Goal: Information Seeking & Learning: Learn about a topic

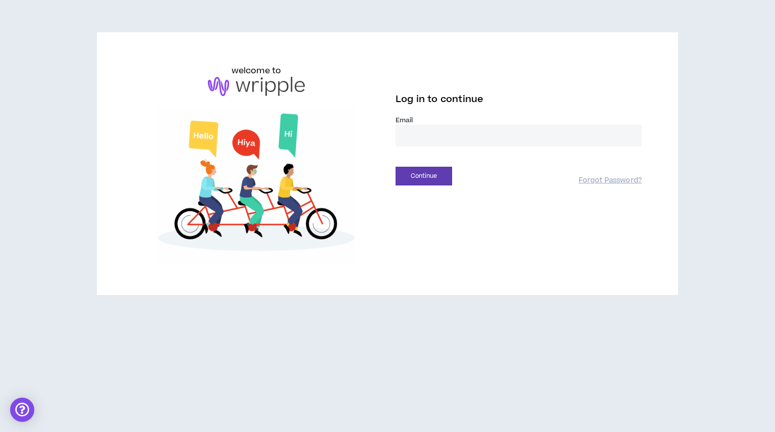
click at [434, 139] on input "email" at bounding box center [519, 136] width 246 height 22
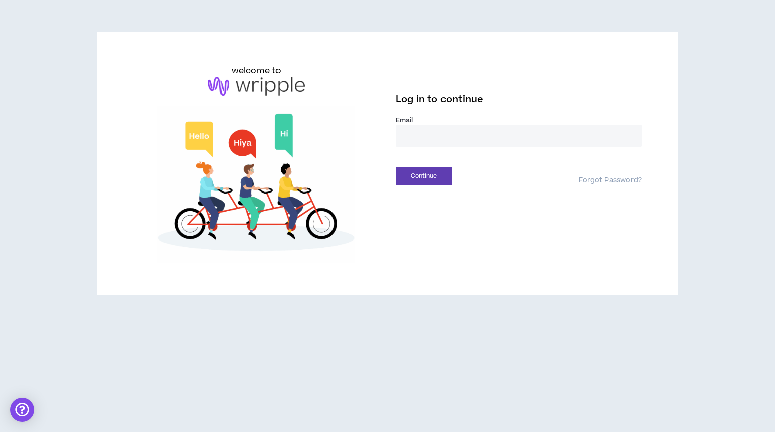
type input "**********"
click at [434, 174] on button "Continue" at bounding box center [424, 176] width 57 height 19
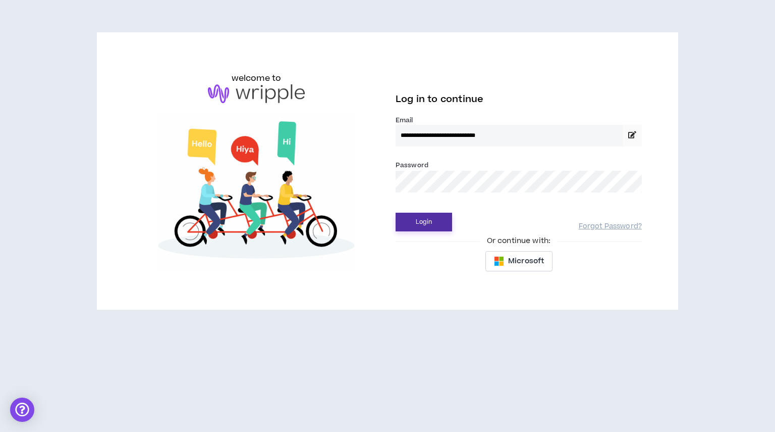
click at [415, 224] on button "Login" at bounding box center [424, 222] width 57 height 19
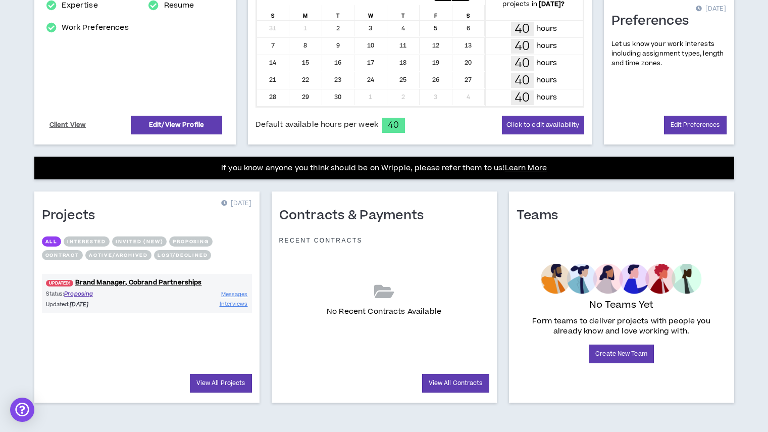
scroll to position [250, 0]
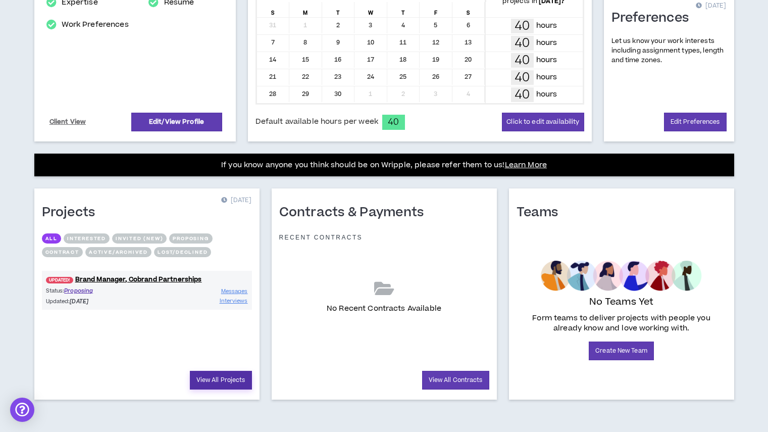
click at [232, 378] on link "View All Projects" at bounding box center [221, 379] width 62 height 19
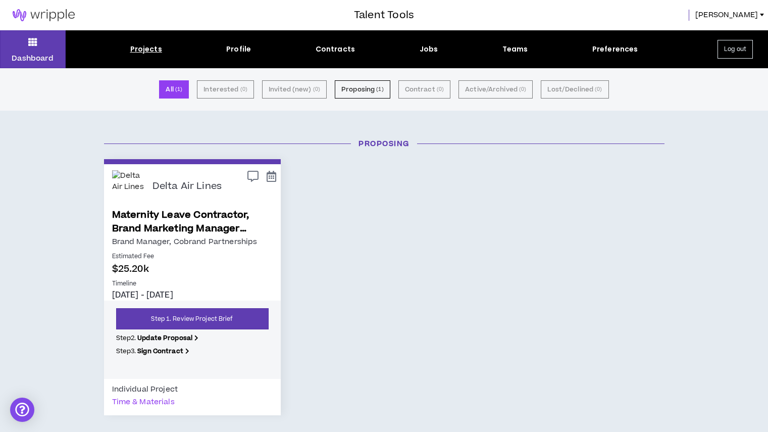
click at [145, 49] on div "Projects" at bounding box center [146, 49] width 32 height 11
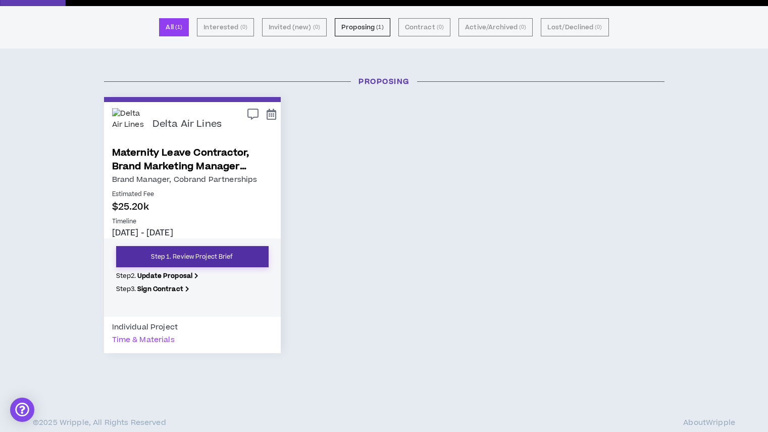
click at [237, 257] on link "Step 1. Review Project Brief" at bounding box center [192, 256] width 152 height 21
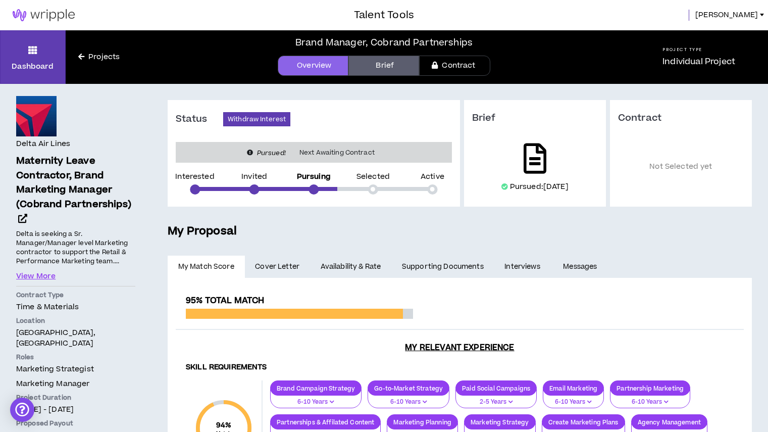
click at [533, 161] on icon at bounding box center [534, 158] width 23 height 30
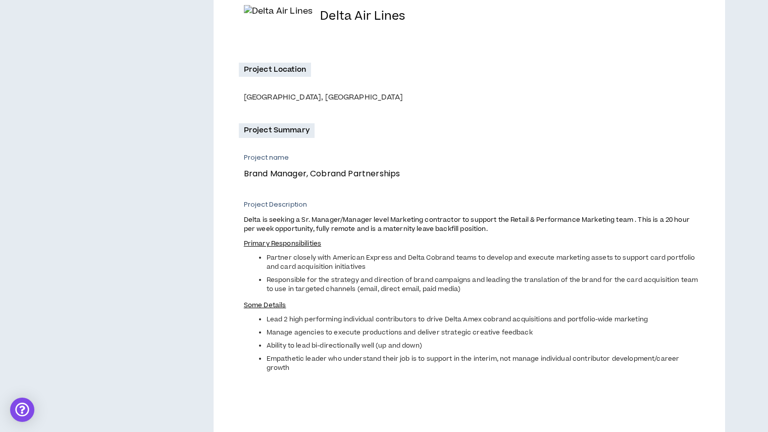
scroll to position [246, 0]
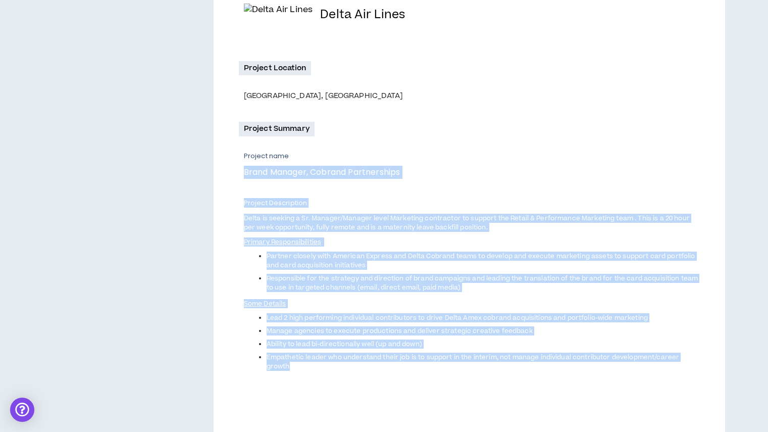
drag, startPoint x: 243, startPoint y: 171, endPoint x: 437, endPoint y: 370, distance: 277.7
click at [437, 370] on div "Project name Brand Manager, Cobrand Partnerships Project Description Delta is s…" at bounding box center [469, 284] width 461 height 266
copy div "Lorem Ipsumdo, Sitamet Consectetura Elitsed Doeiusmodte Incid ut laboree d Ma. …"
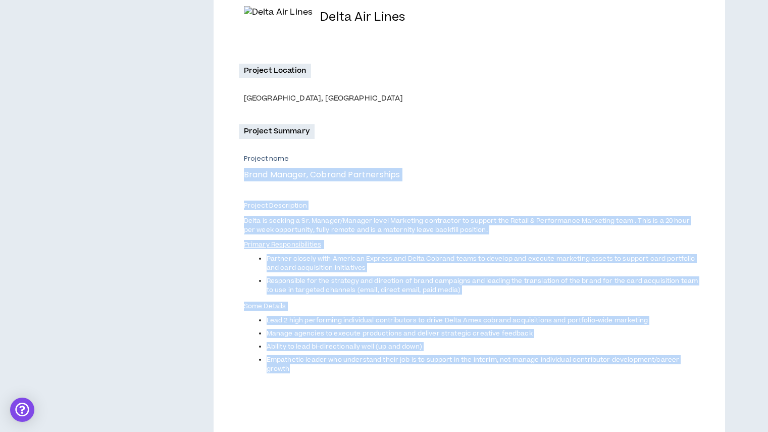
scroll to position [347, 0]
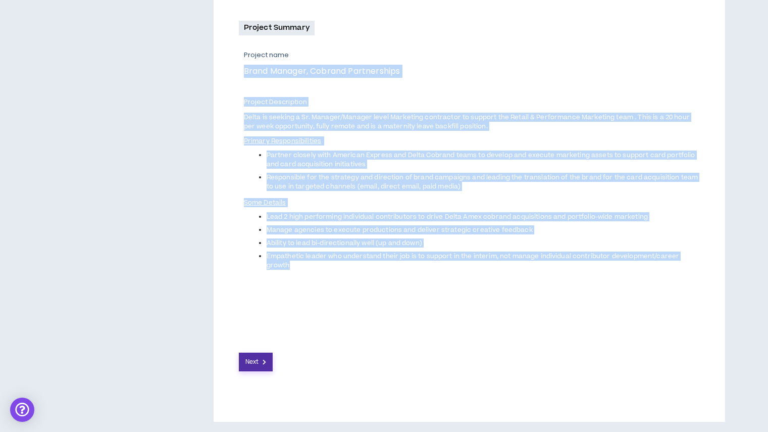
click at [251, 366] on span "Next" at bounding box center [251, 362] width 13 height 10
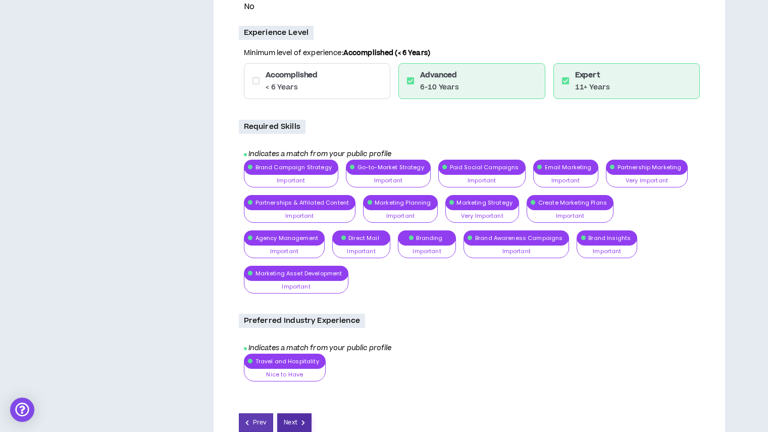
scroll to position [513, 0]
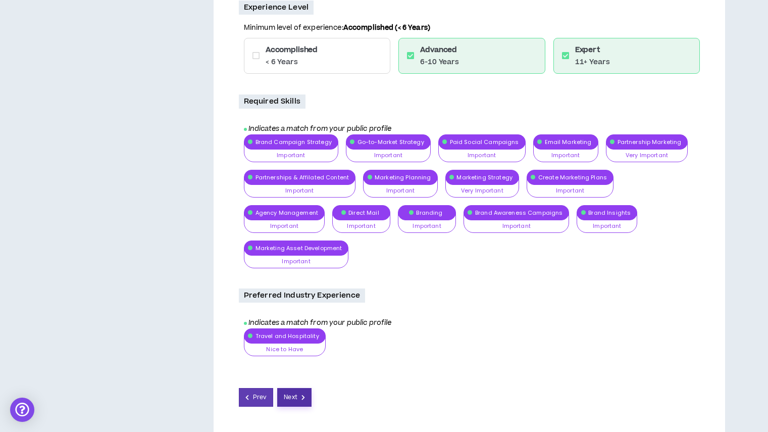
click at [298, 388] on button "Next" at bounding box center [294, 397] width 34 height 19
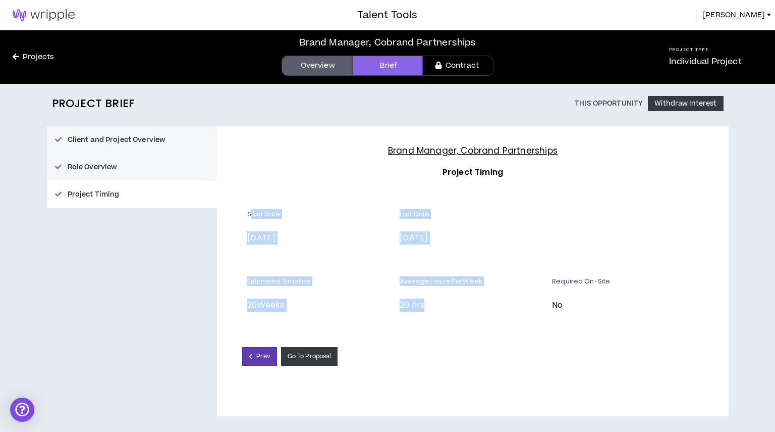
drag, startPoint x: 250, startPoint y: 213, endPoint x: 473, endPoint y: 292, distance: 236.6
click at [473, 292] on div "Start Date [DATE] End Date [DATE] Estimated Timeline 20 Weeks Average Hours Per…" at bounding box center [472, 266] width 461 height 127
copy div "tart Date [DATE] End Date [DATE] Estimated Timeline 20 Weeks Average Hours Per …"
click at [319, 67] on link "Overview" at bounding box center [317, 66] width 71 height 20
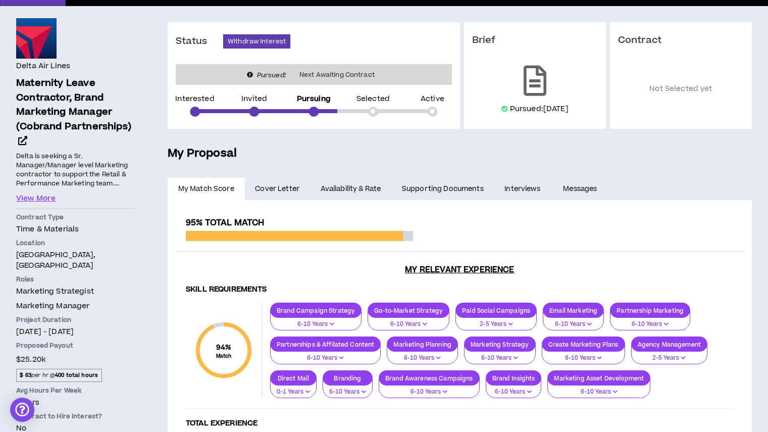
scroll to position [82, 0]
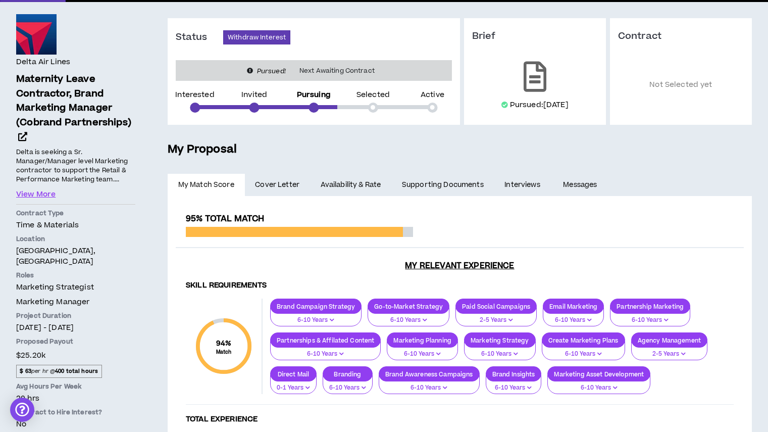
click at [280, 183] on span "Cover Letter" at bounding box center [277, 184] width 44 height 11
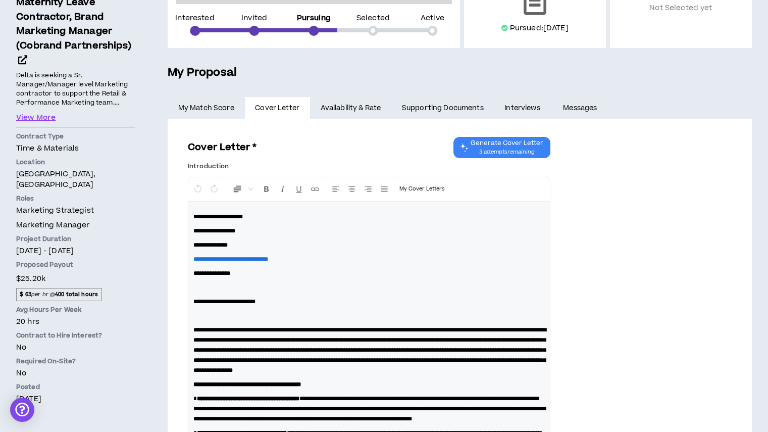
scroll to position [160, 0]
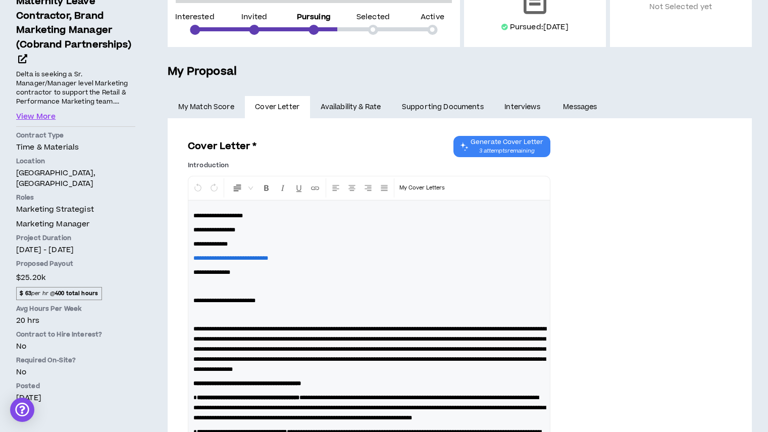
click at [337, 106] on link "Availability & Rate" at bounding box center [350, 107] width 81 height 22
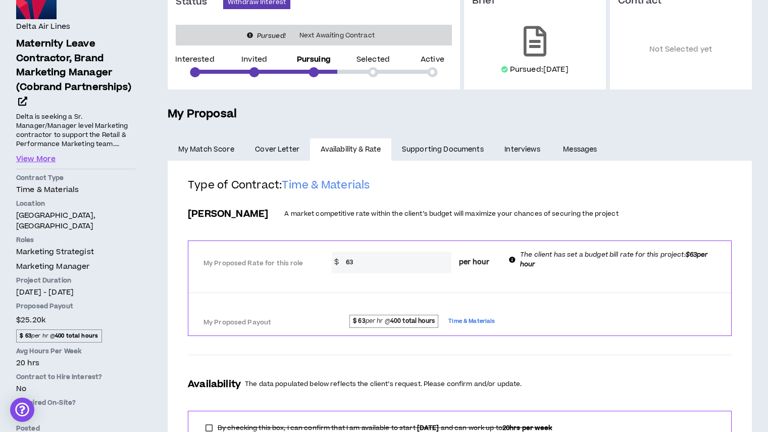
scroll to position [91, 0]
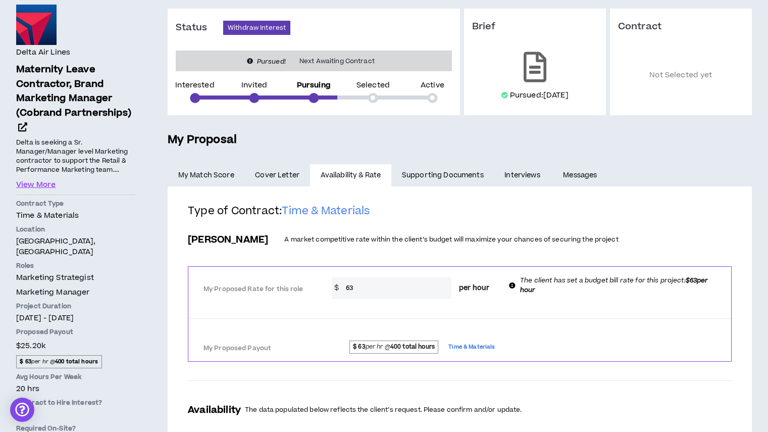
click at [439, 171] on link "Supporting Documents" at bounding box center [442, 175] width 102 height 22
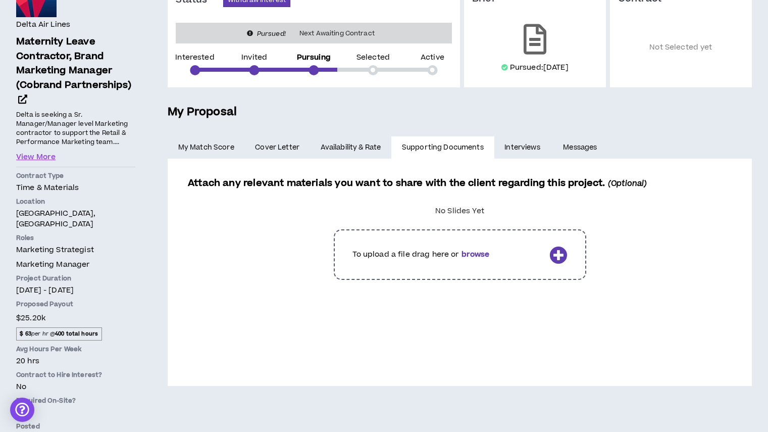
scroll to position [120, 0]
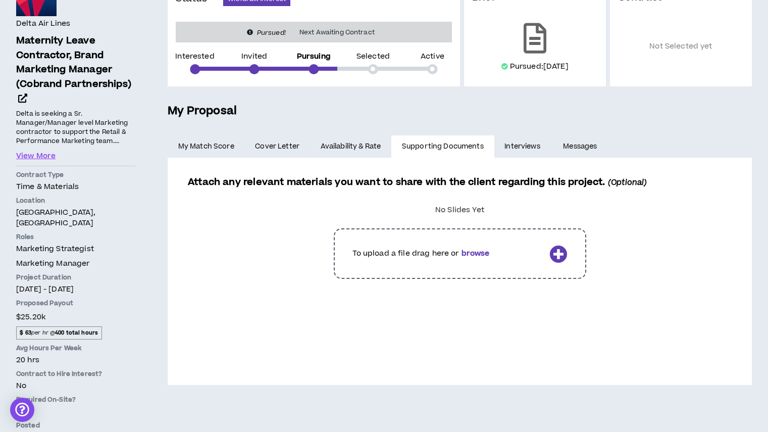
click at [520, 142] on link "Interviews" at bounding box center [523, 146] width 59 height 22
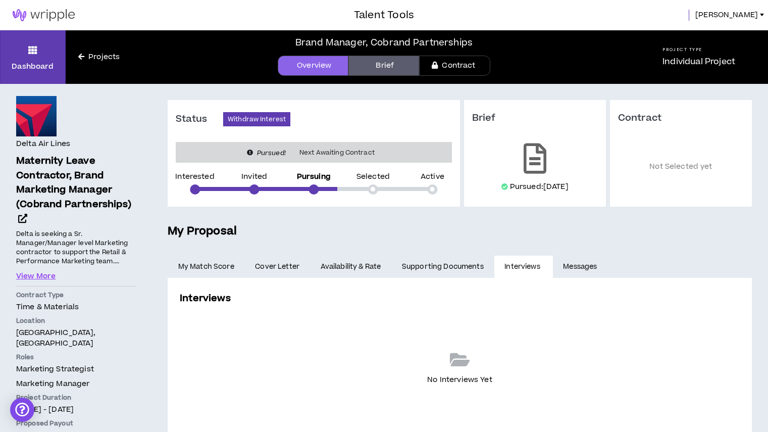
click at [578, 270] on link "Messages" at bounding box center [581, 266] width 57 height 22
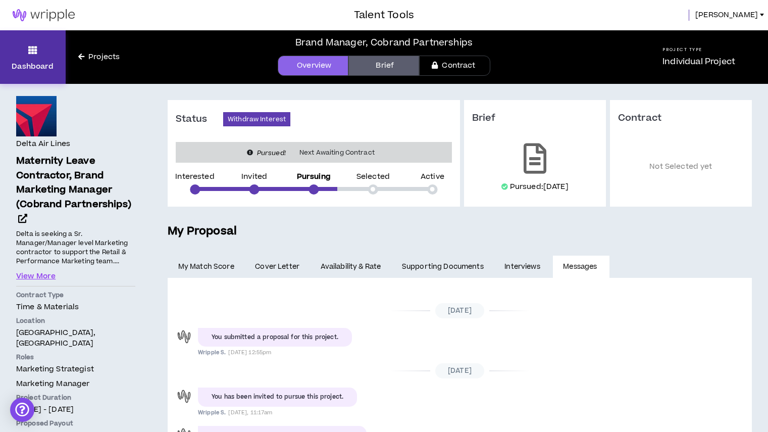
click at [33, 48] on icon at bounding box center [32, 50] width 9 height 14
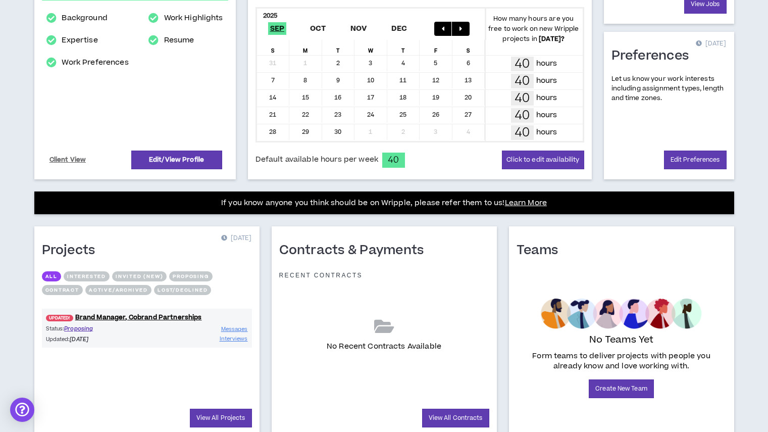
scroll to position [250, 0]
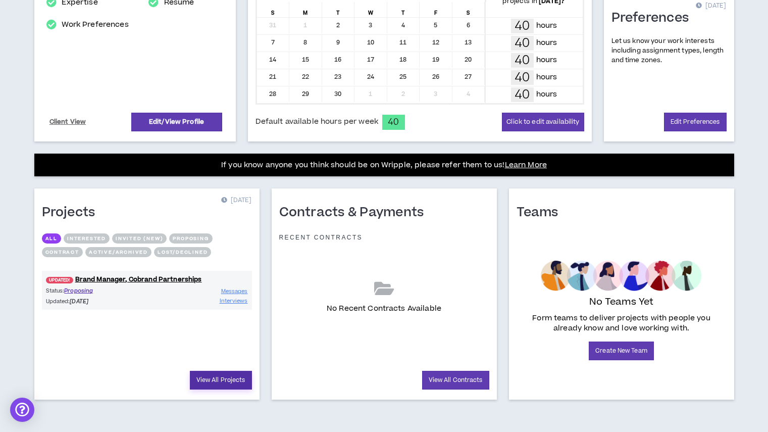
click at [218, 380] on link "View All Projects" at bounding box center [221, 379] width 62 height 19
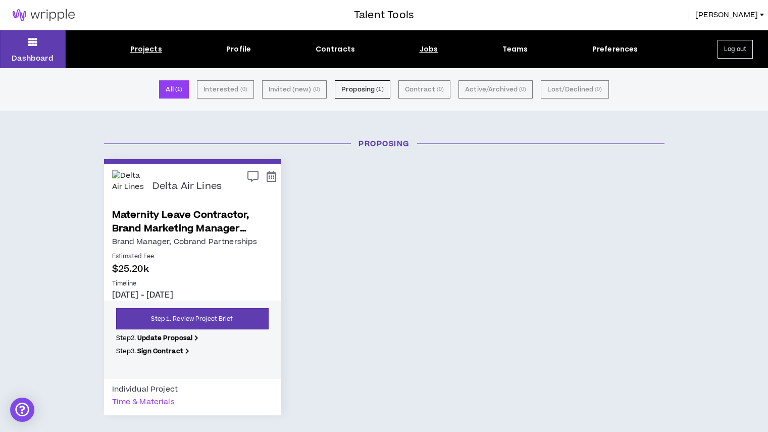
click at [432, 50] on div "Jobs" at bounding box center [428, 49] width 19 height 11
